Goal: Task Accomplishment & Management: Use online tool/utility

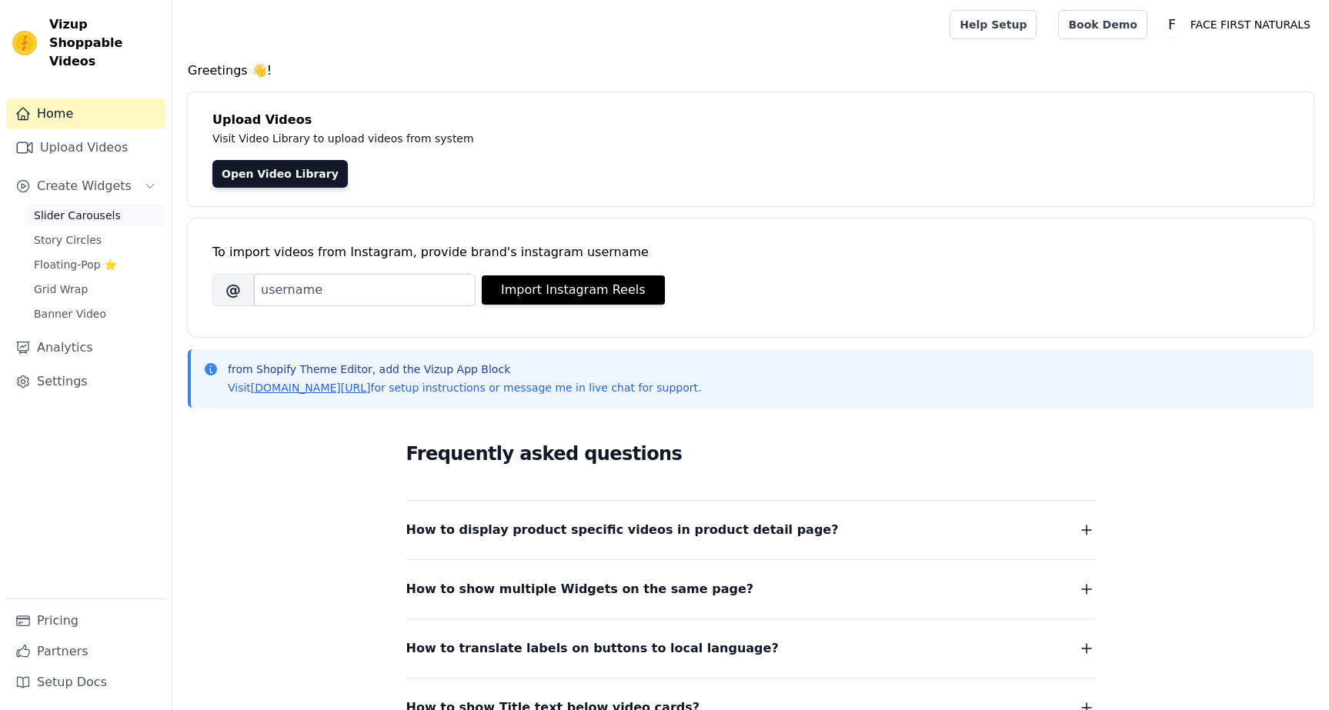
click at [78, 208] on span "Slider Carousels" at bounding box center [77, 215] width 87 height 15
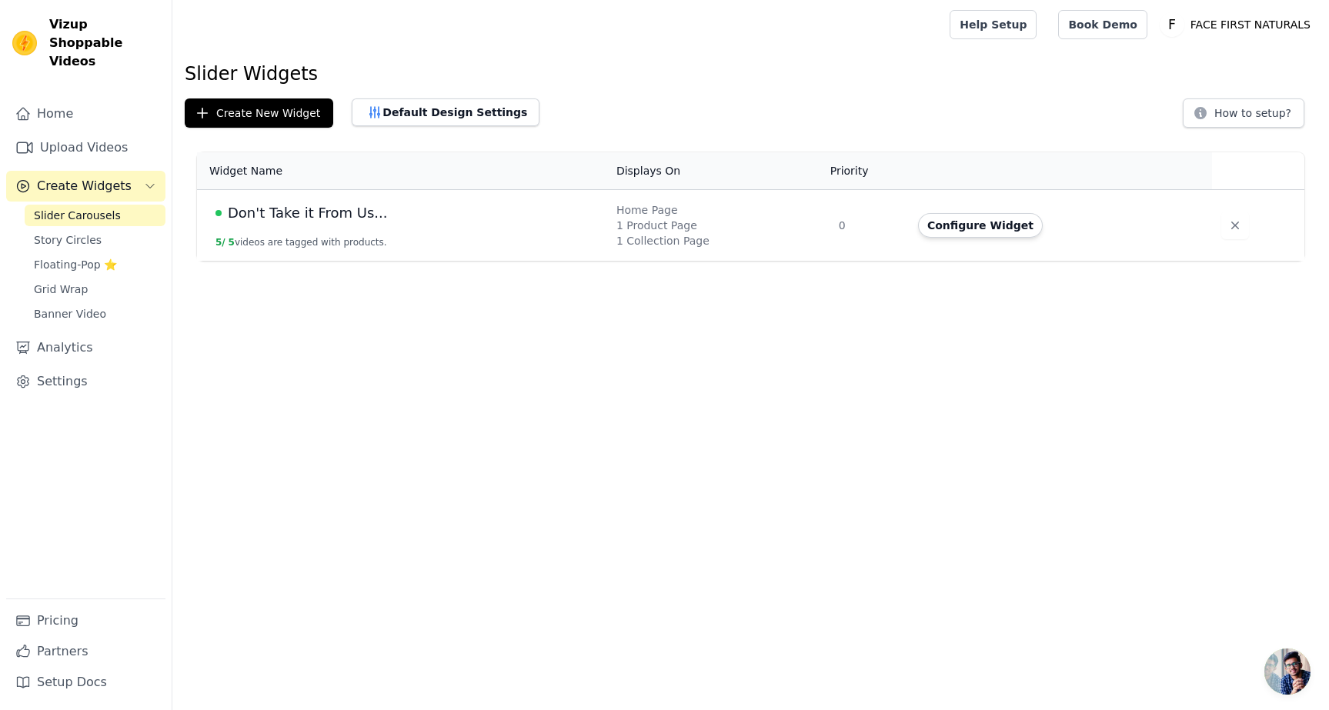
click at [309, 209] on span "Don't Take it From Us..." at bounding box center [307, 213] width 159 height 22
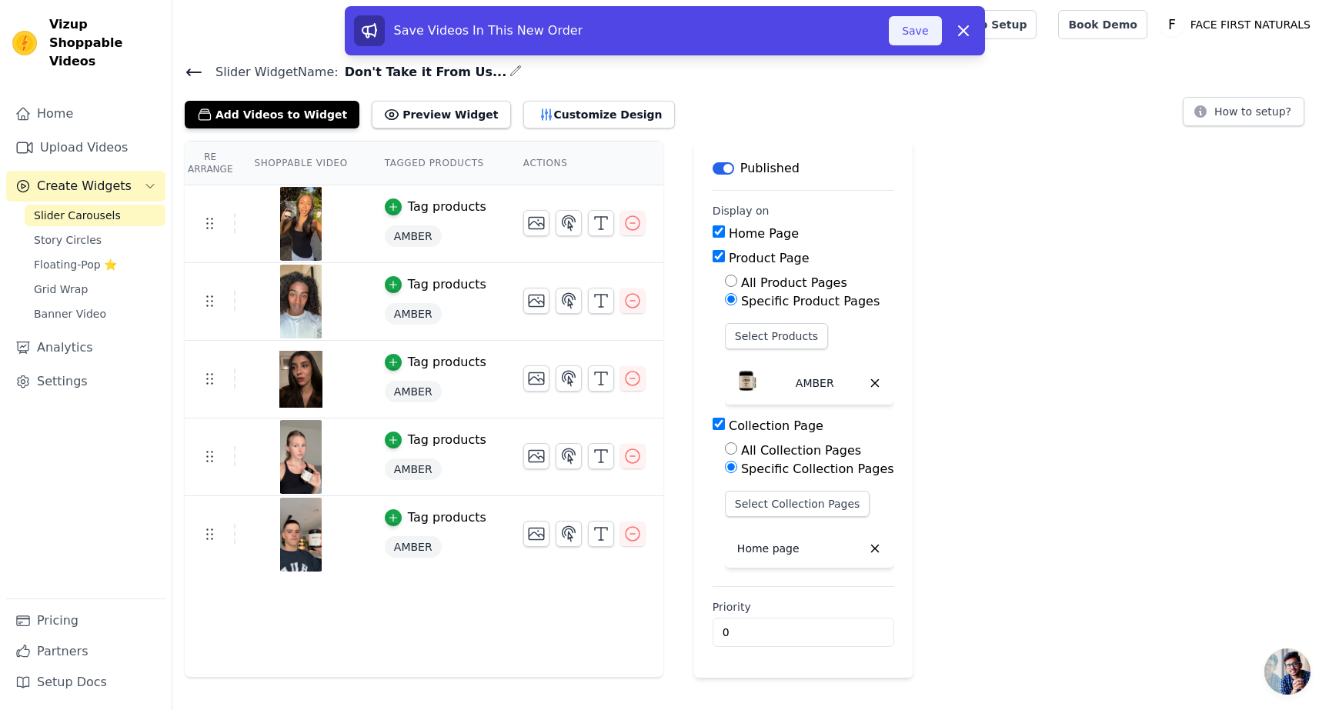
click at [926, 37] on button "Save" at bounding box center [915, 30] width 52 height 29
